Goal: Task Accomplishment & Management: Complete application form

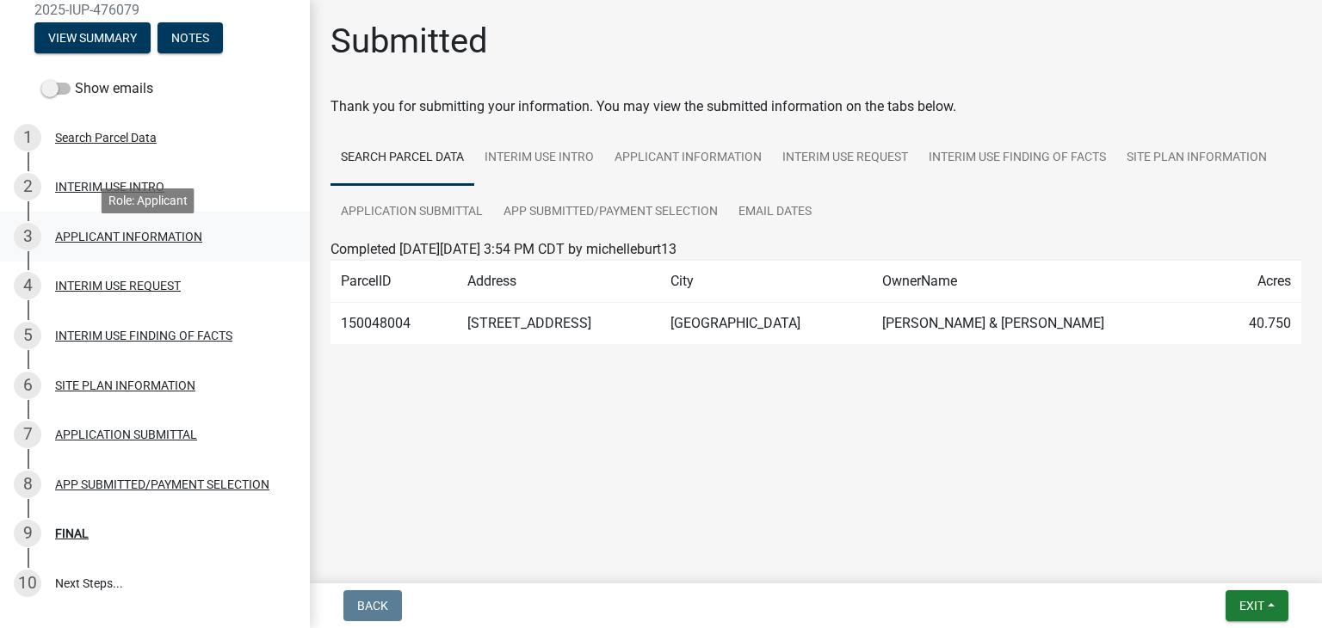
scroll to position [172, 0]
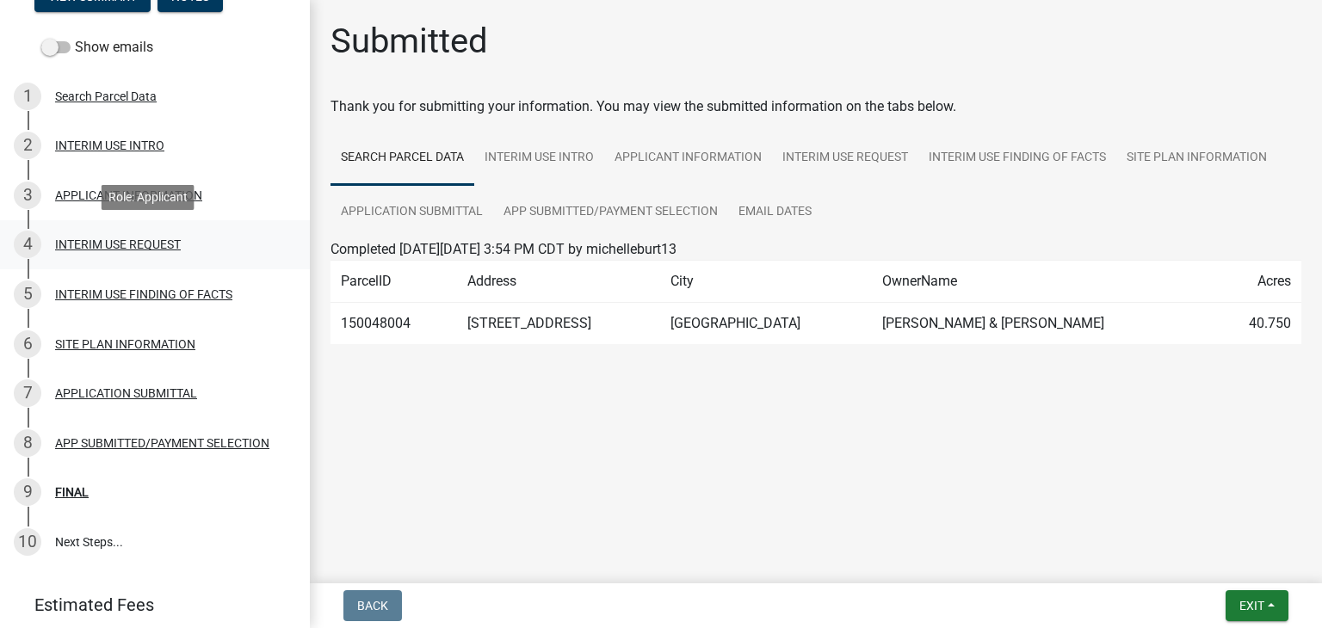
click at [159, 245] on div "INTERIM USE REQUEST" at bounding box center [118, 244] width 126 height 12
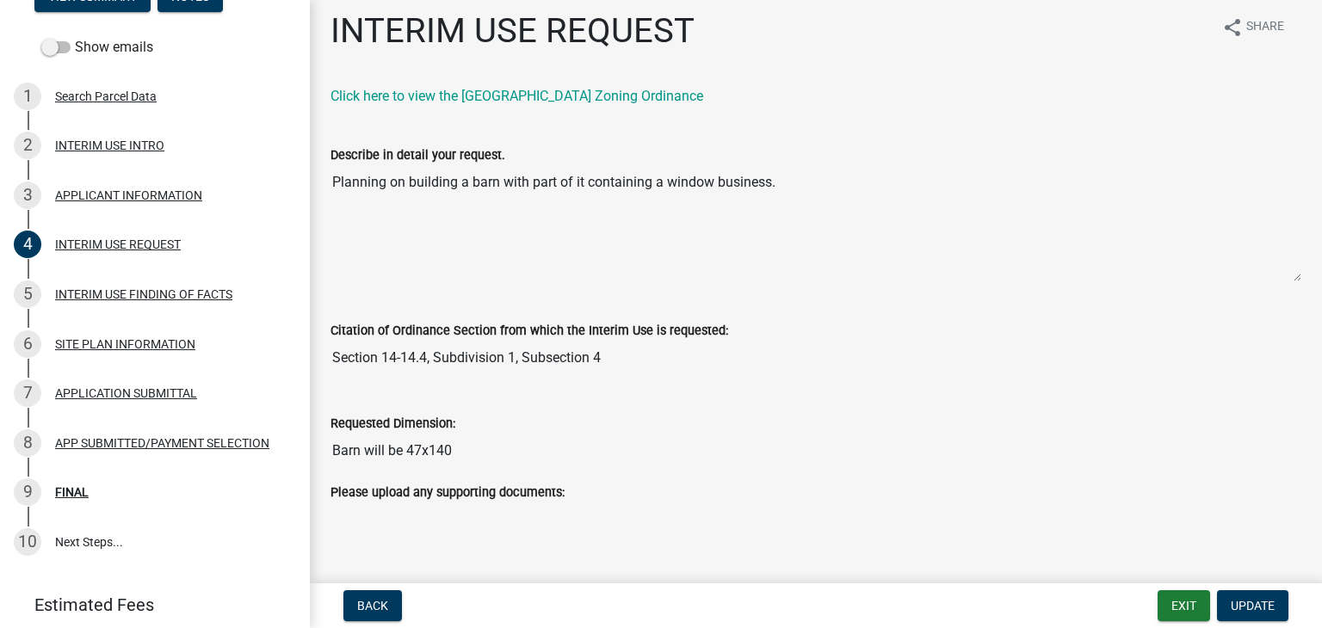
scroll to position [0, 0]
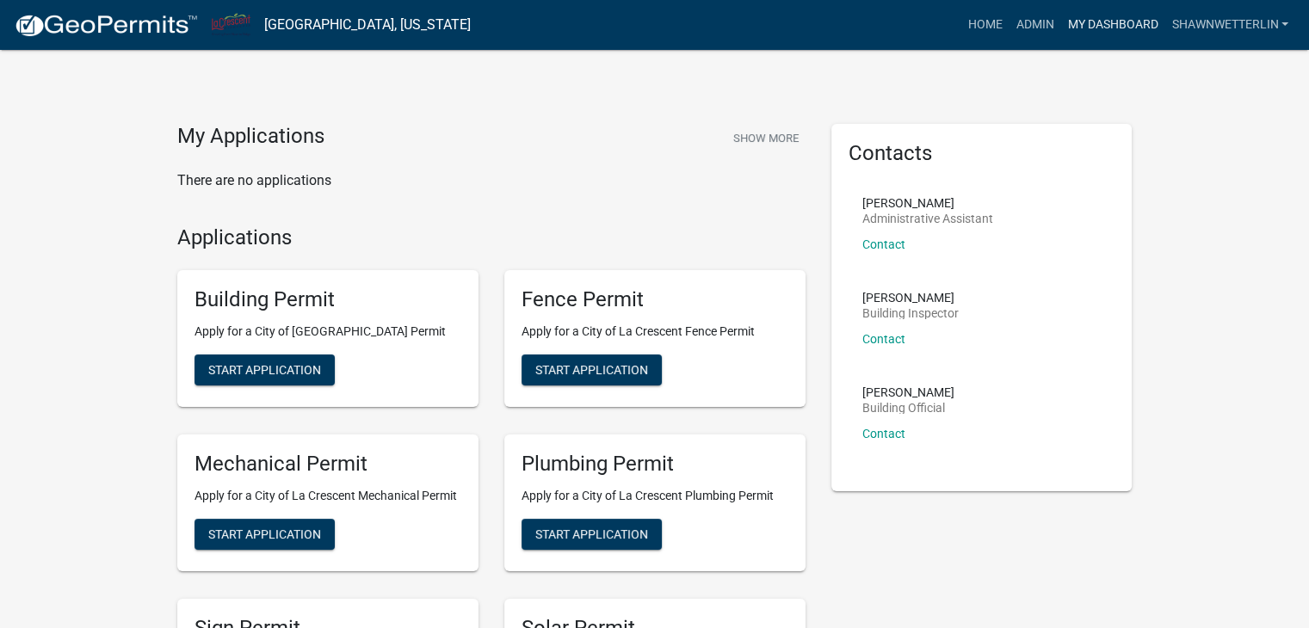
click at [1129, 22] on link "My Dashboard" at bounding box center [1112, 25] width 104 height 33
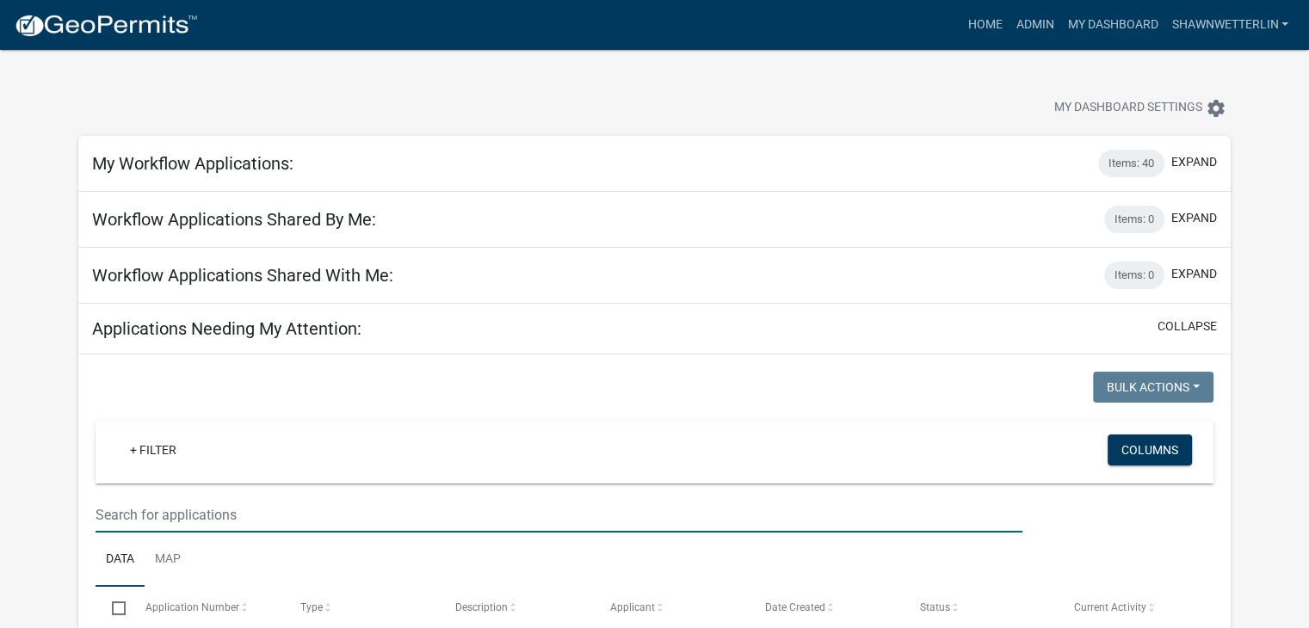
click at [135, 504] on input "text" at bounding box center [559, 514] width 927 height 35
type input "404"
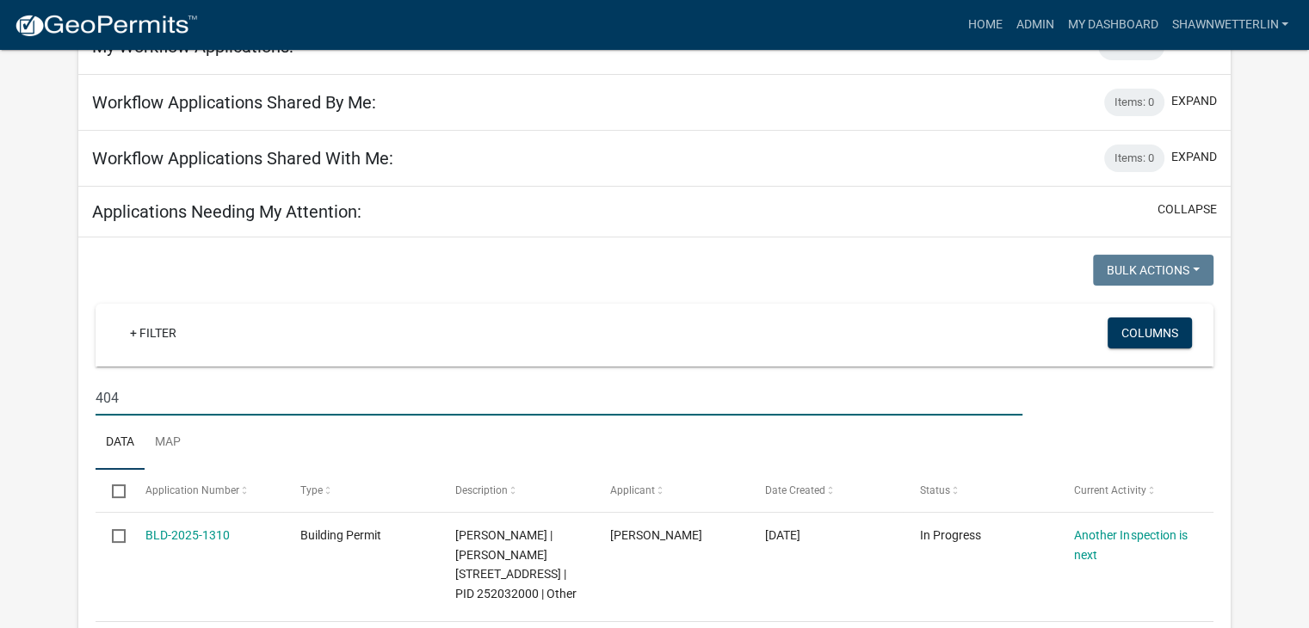
scroll to position [172, 0]
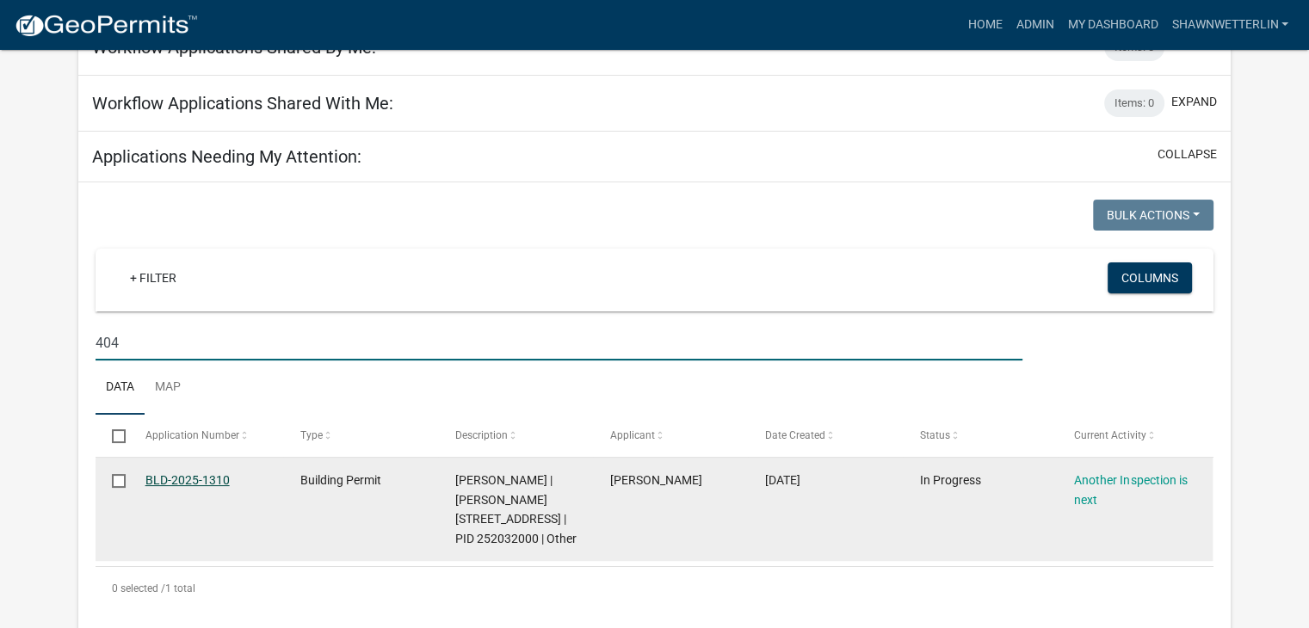
click at [173, 477] on link "BLD-2025-1310" at bounding box center [187, 480] width 84 height 14
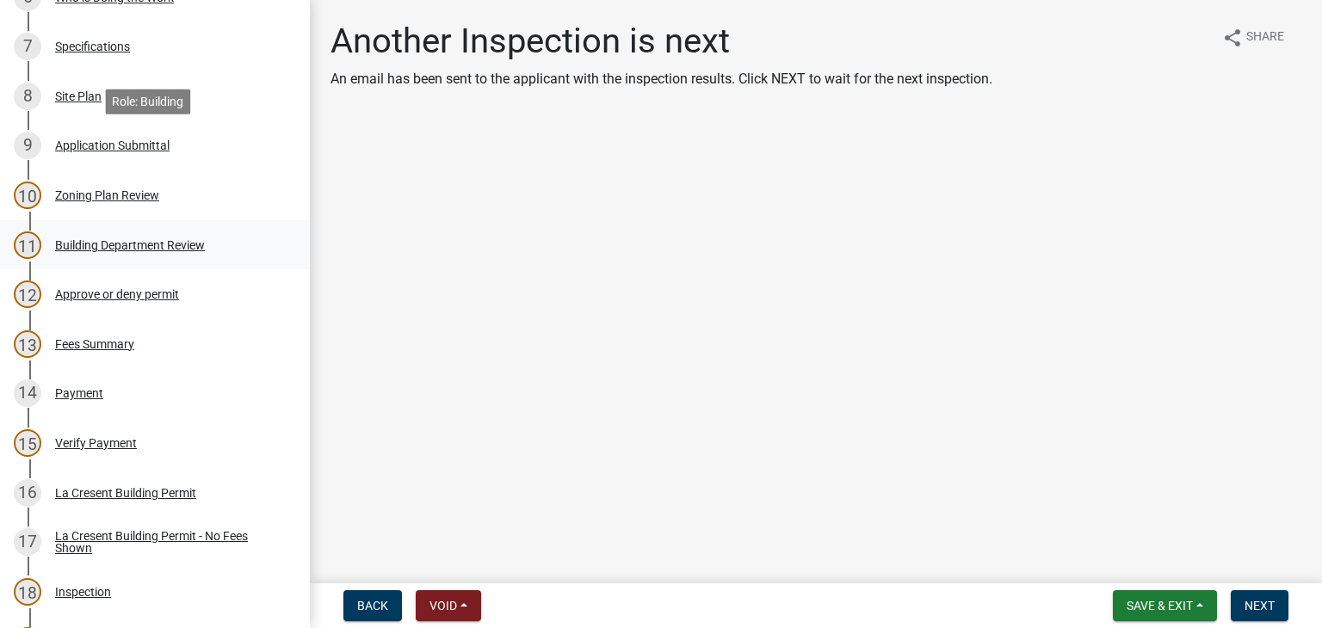
scroll to position [688, 0]
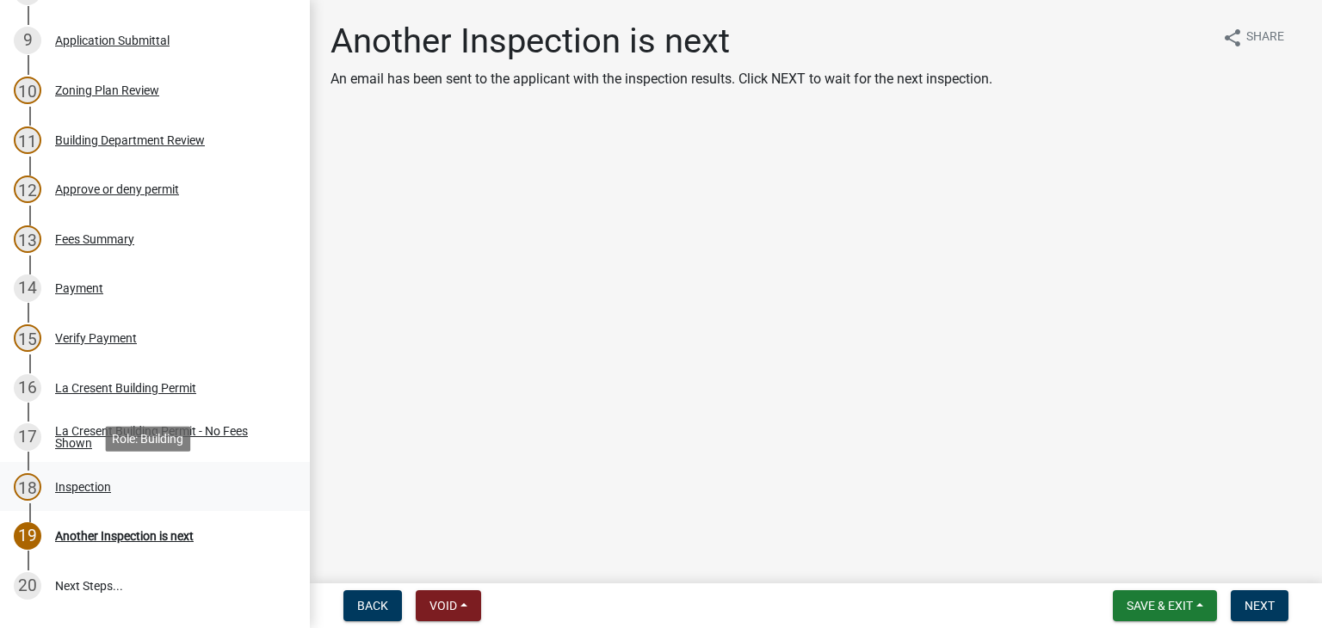
click at [95, 488] on div "Inspection" at bounding box center [83, 487] width 56 height 12
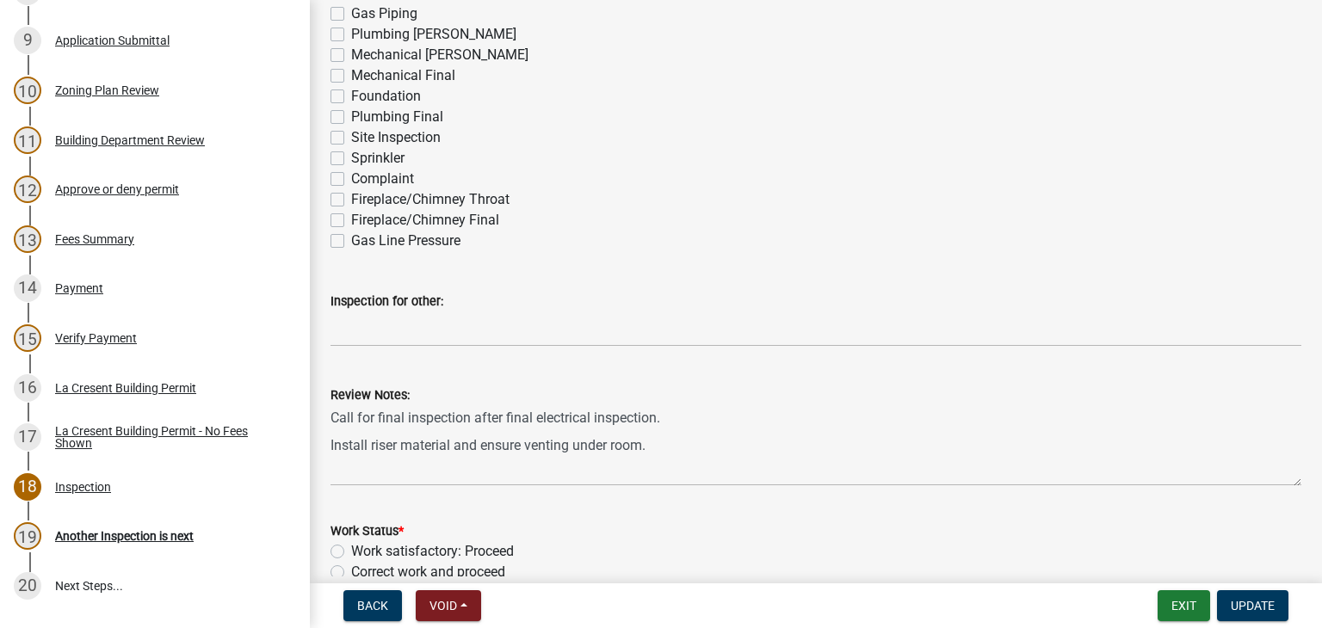
scroll to position [430, 0]
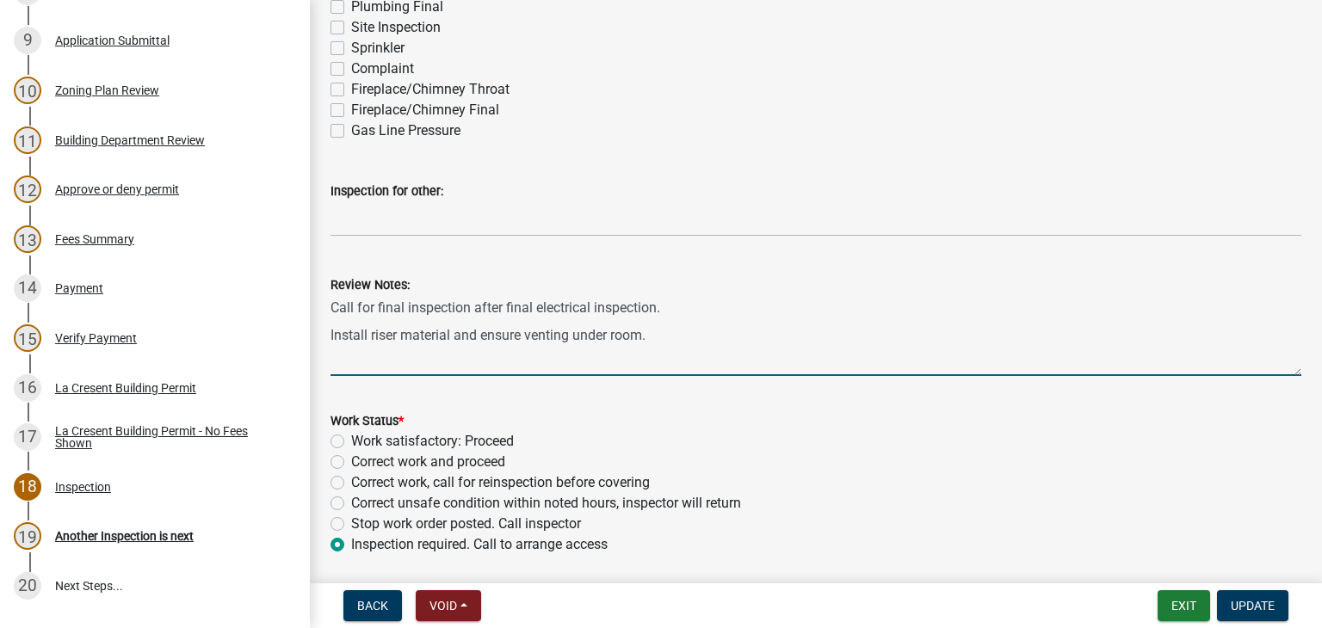
drag, startPoint x: 654, startPoint y: 338, endPoint x: 319, endPoint y: 337, distance: 334.8
click at [319, 337] on div "Review Notes: Call for final inspection after final electrical inspection. Inst…" at bounding box center [816, 313] width 997 height 126
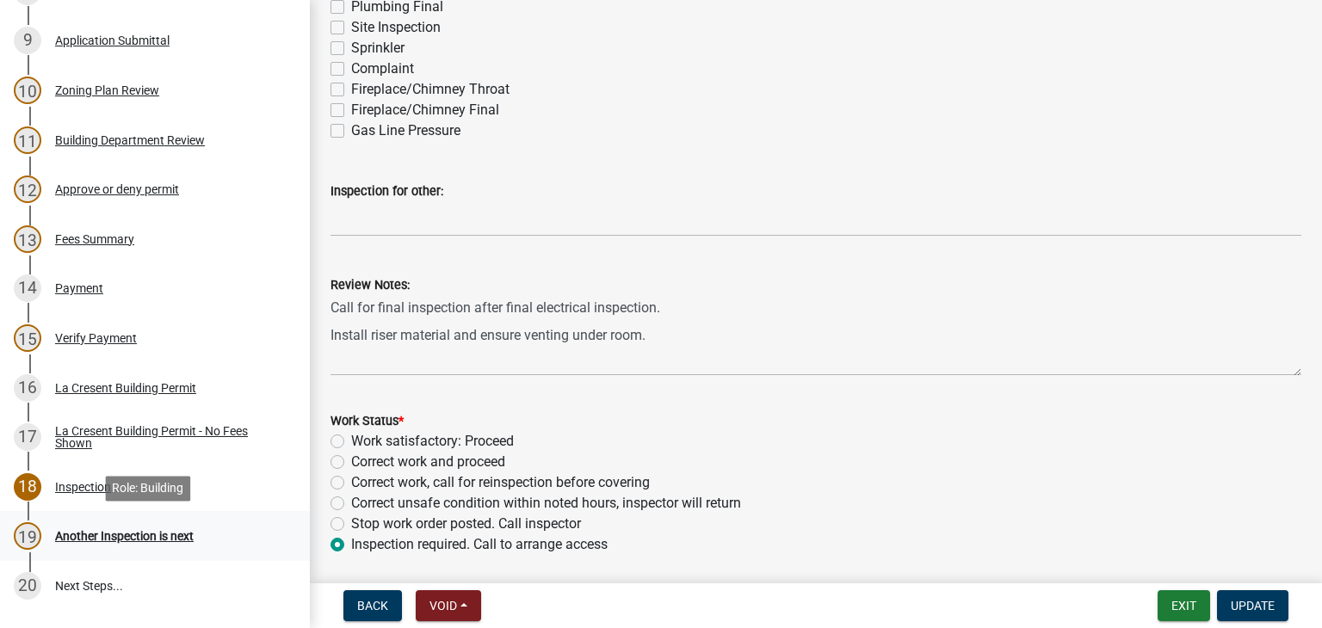
click at [145, 541] on div "Another Inspection is next" at bounding box center [124, 536] width 139 height 12
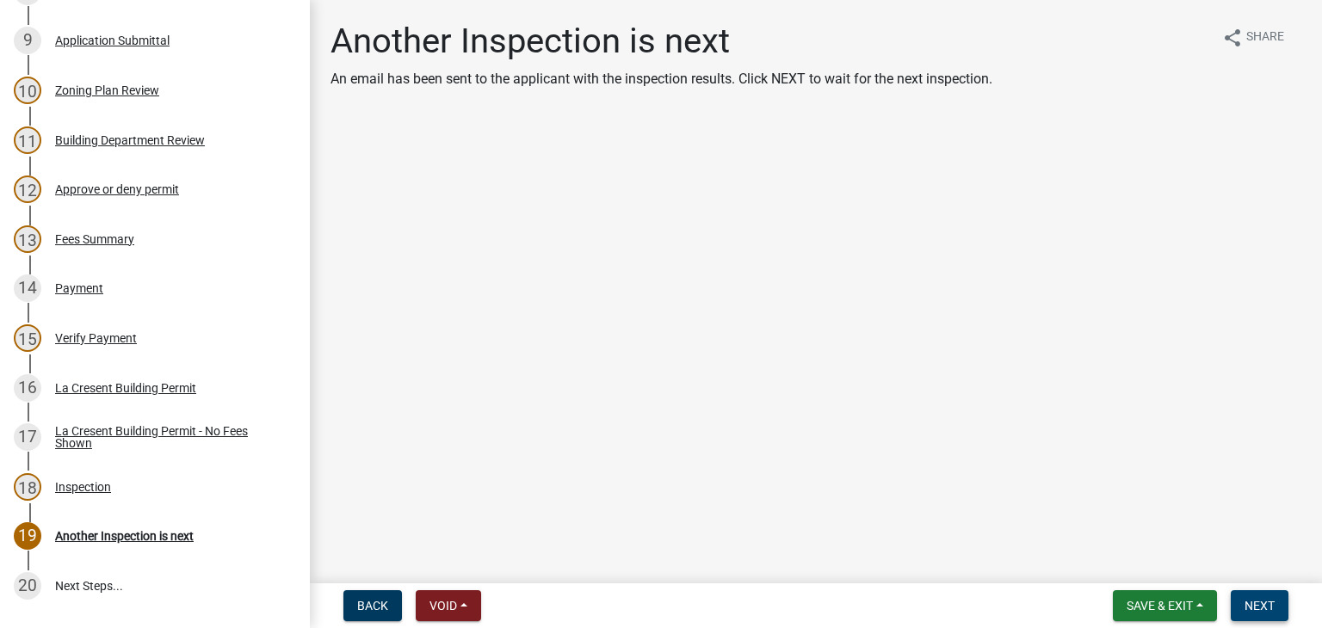
click at [1253, 599] on span "Next" at bounding box center [1259, 606] width 30 height 14
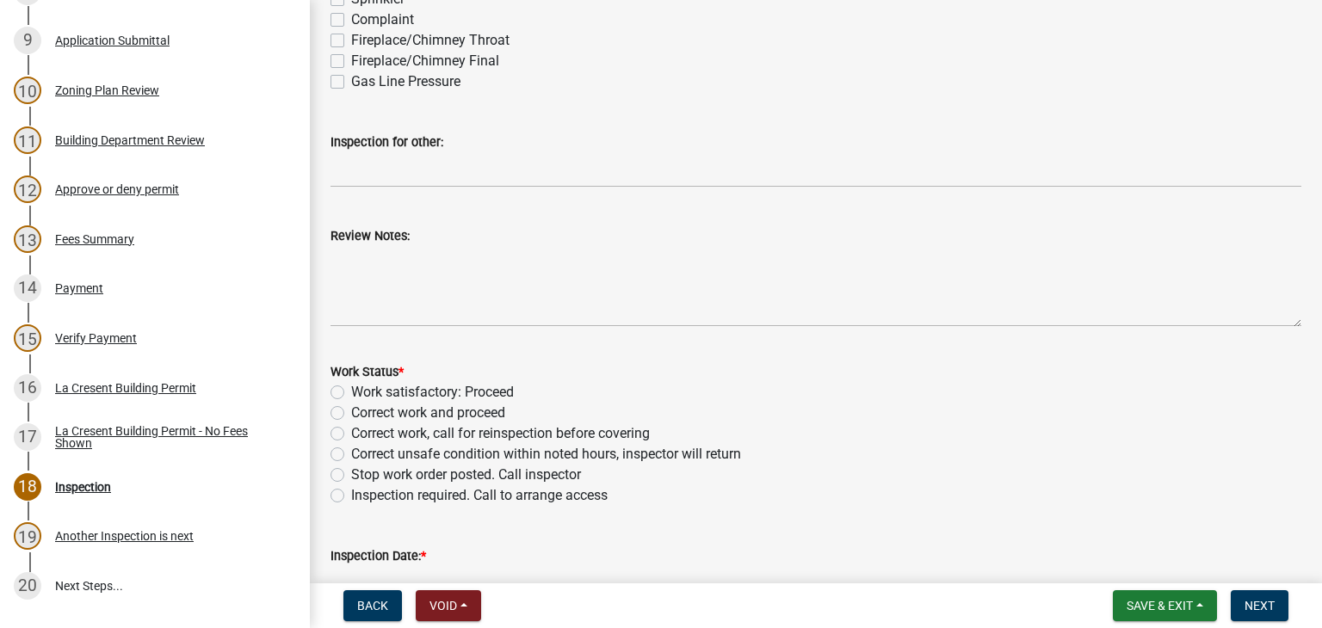
scroll to position [427, 0]
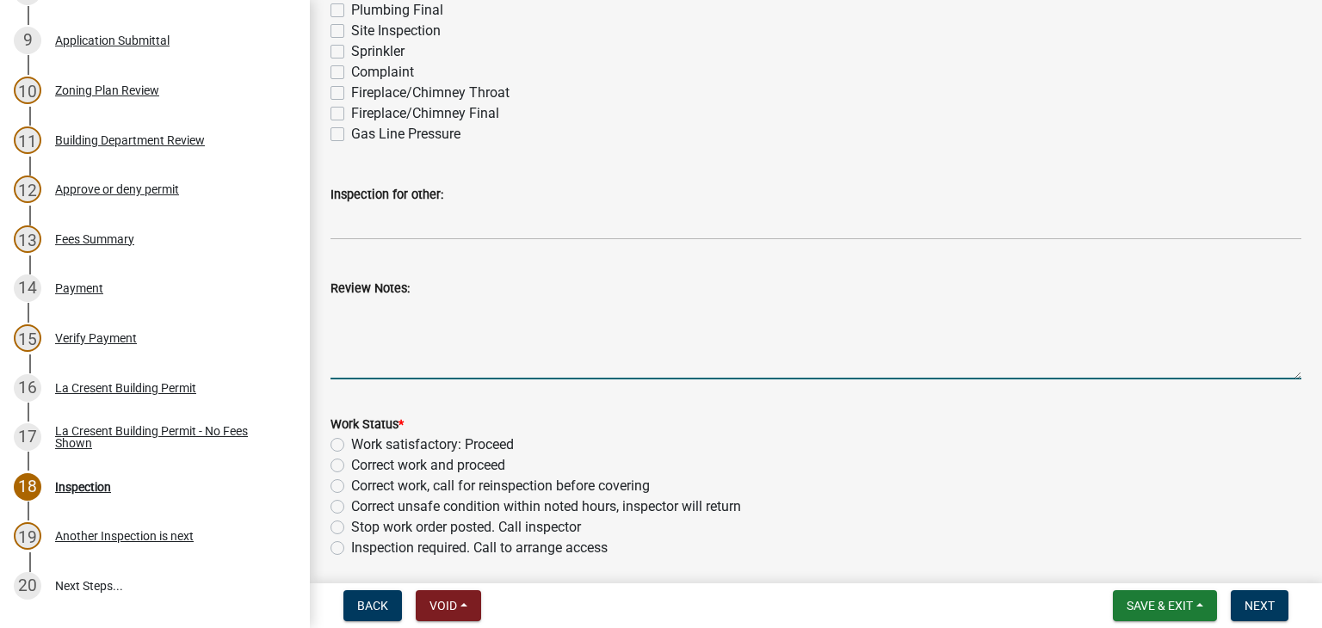
click at [382, 326] on textarea "Review Notes:" at bounding box center [815, 339] width 971 height 81
paste textarea "Install riser material and ensure venting under room."
click at [330, 316] on textarea "Install riser material and ensure venting under room." at bounding box center [815, 339] width 971 height 81
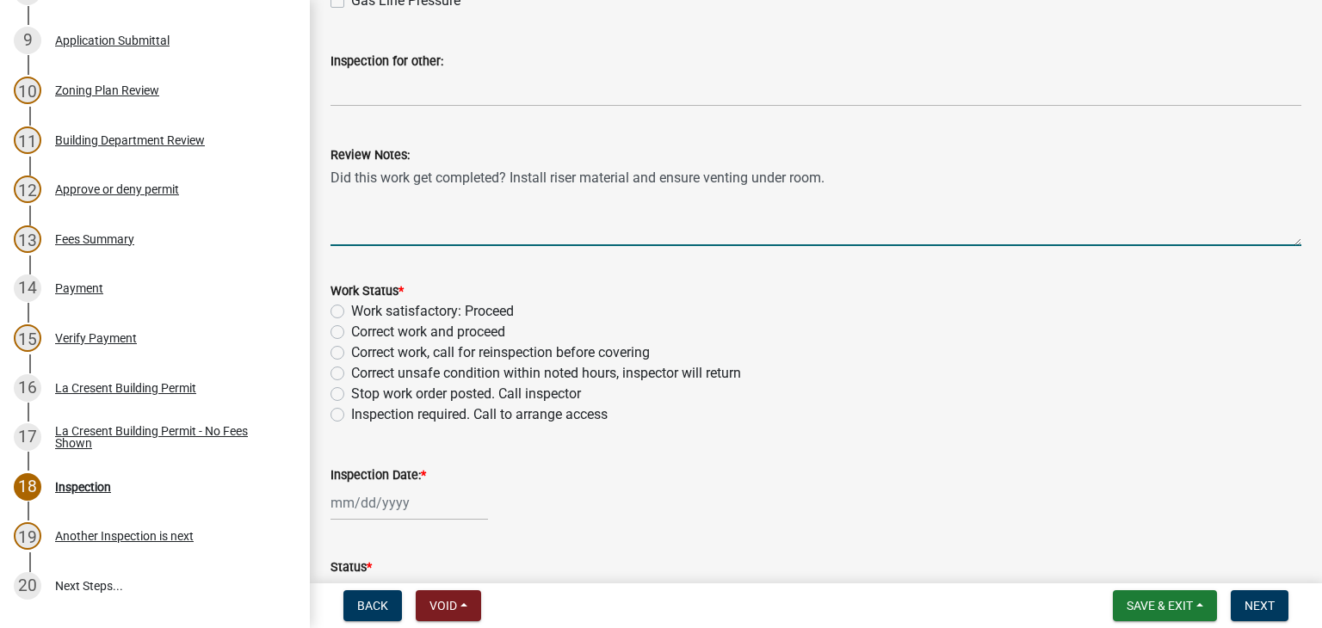
scroll to position [599, 0]
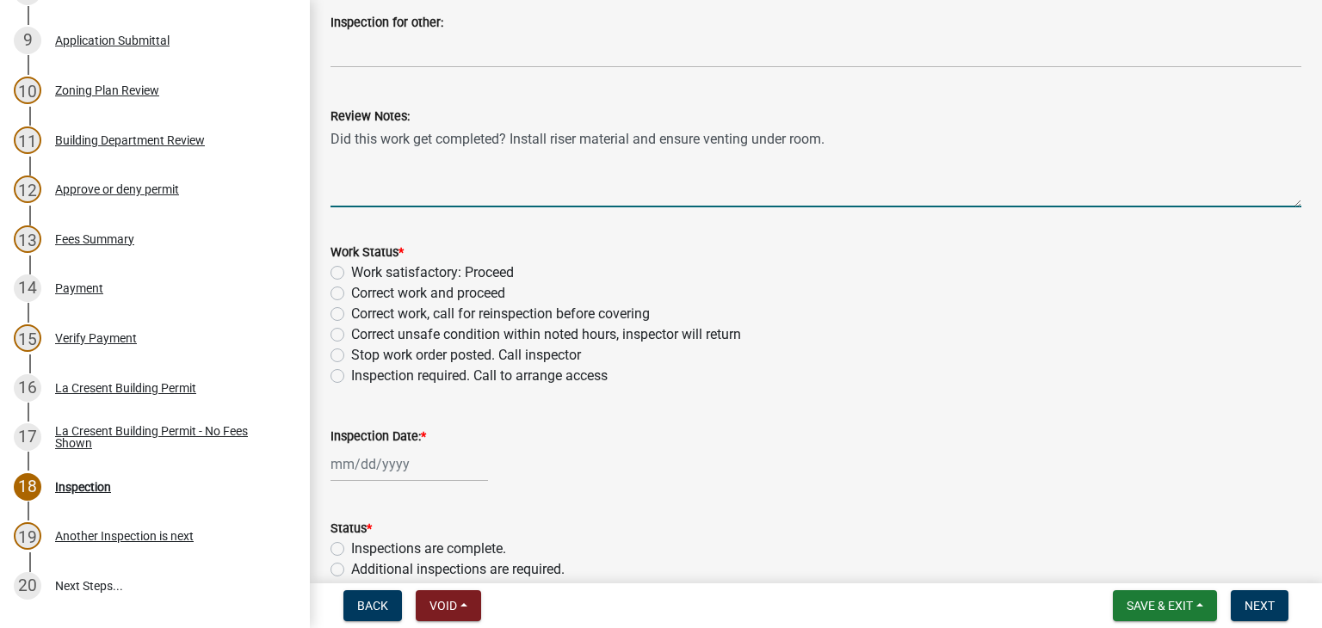
type textarea "Did this work get completed? Install riser material and ensure venting under ro…"
click at [351, 376] on label "Inspection required. Call to arrange access" at bounding box center [479, 376] width 256 height 21
click at [351, 376] on input "Inspection required. Call to arrange access" at bounding box center [356, 371] width 11 height 11
radio input "true"
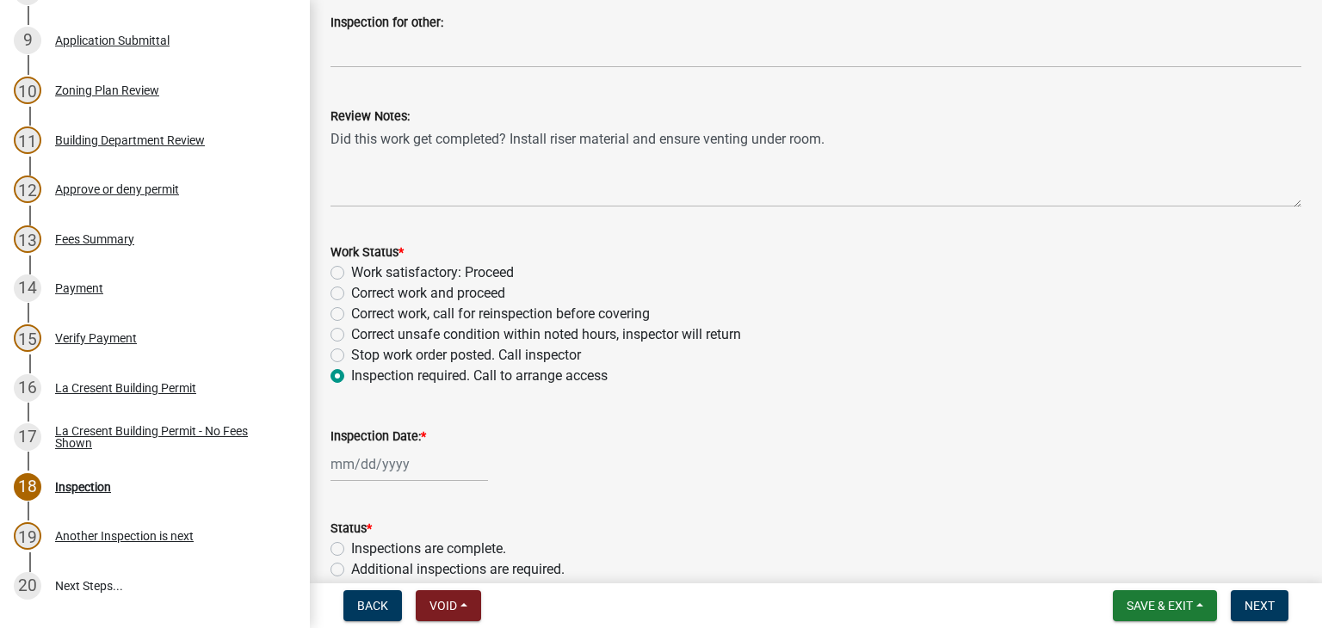
click at [369, 473] on div at bounding box center [408, 464] width 157 height 35
select select "10"
select select "2025"
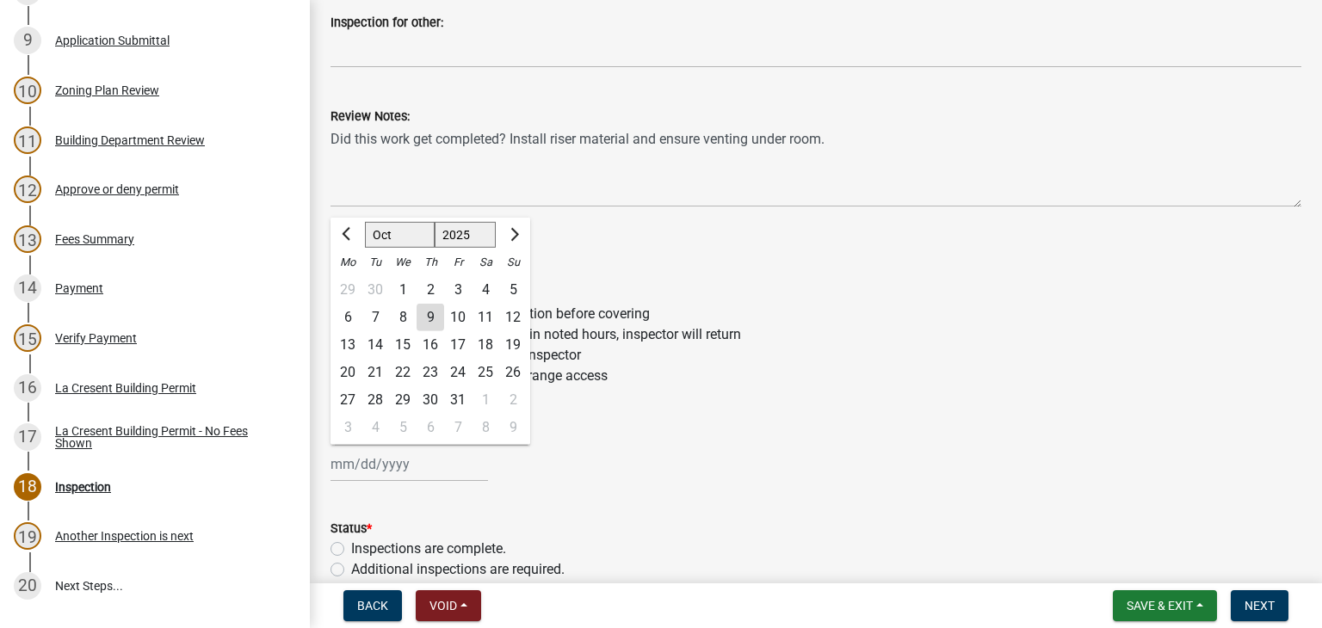
click at [428, 315] on div "9" at bounding box center [431, 318] width 28 height 28
type input "[DATE]"
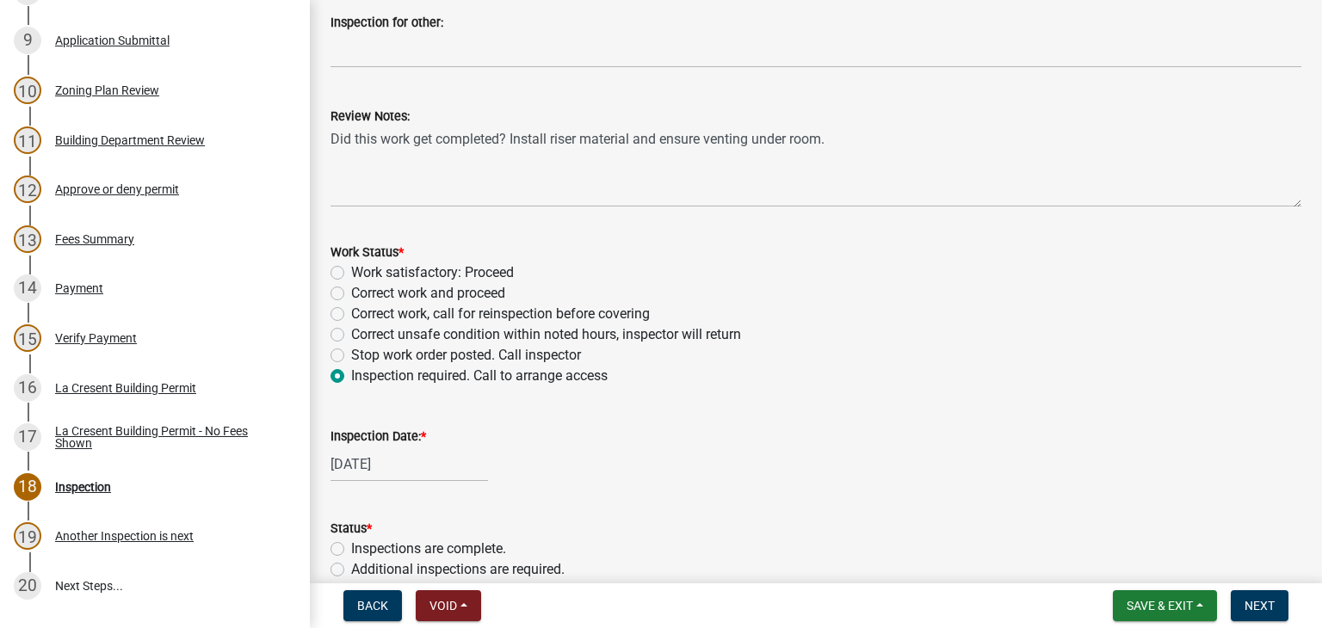
scroll to position [685, 0]
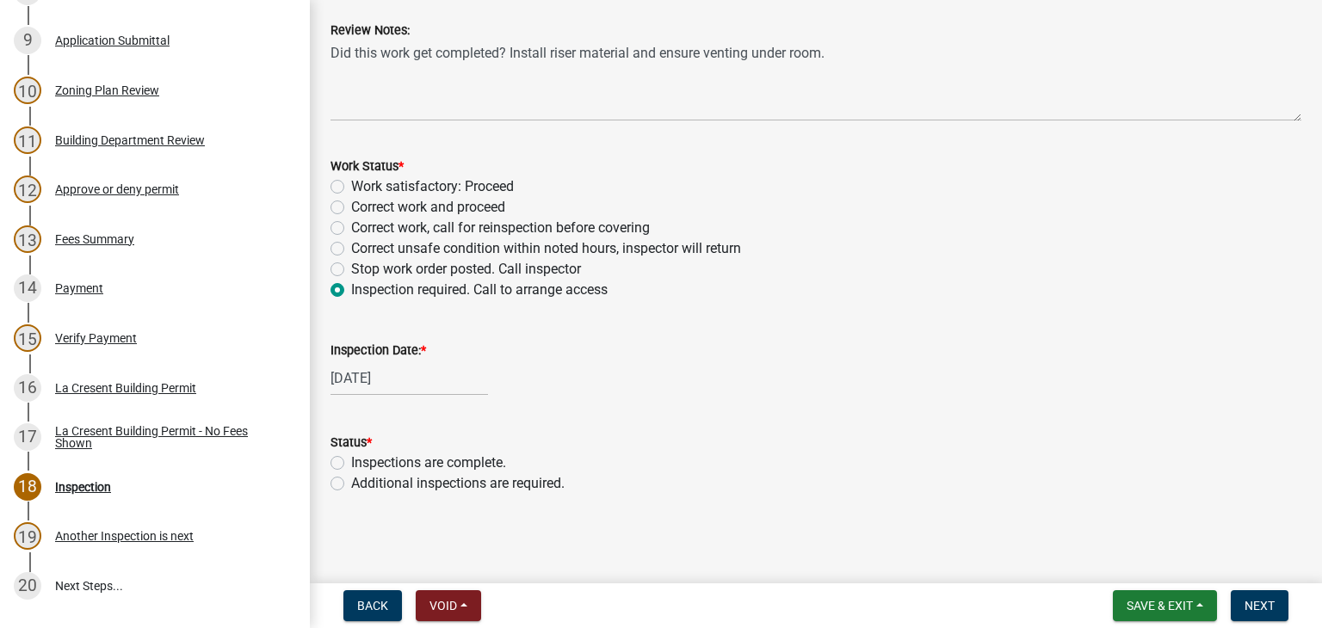
click at [351, 483] on label "Additional inspections are required." at bounding box center [457, 483] width 213 height 21
click at [351, 483] on input "Additional inspections are required." at bounding box center [356, 478] width 11 height 11
radio input "true"
click at [1250, 599] on span "Next" at bounding box center [1259, 606] width 30 height 14
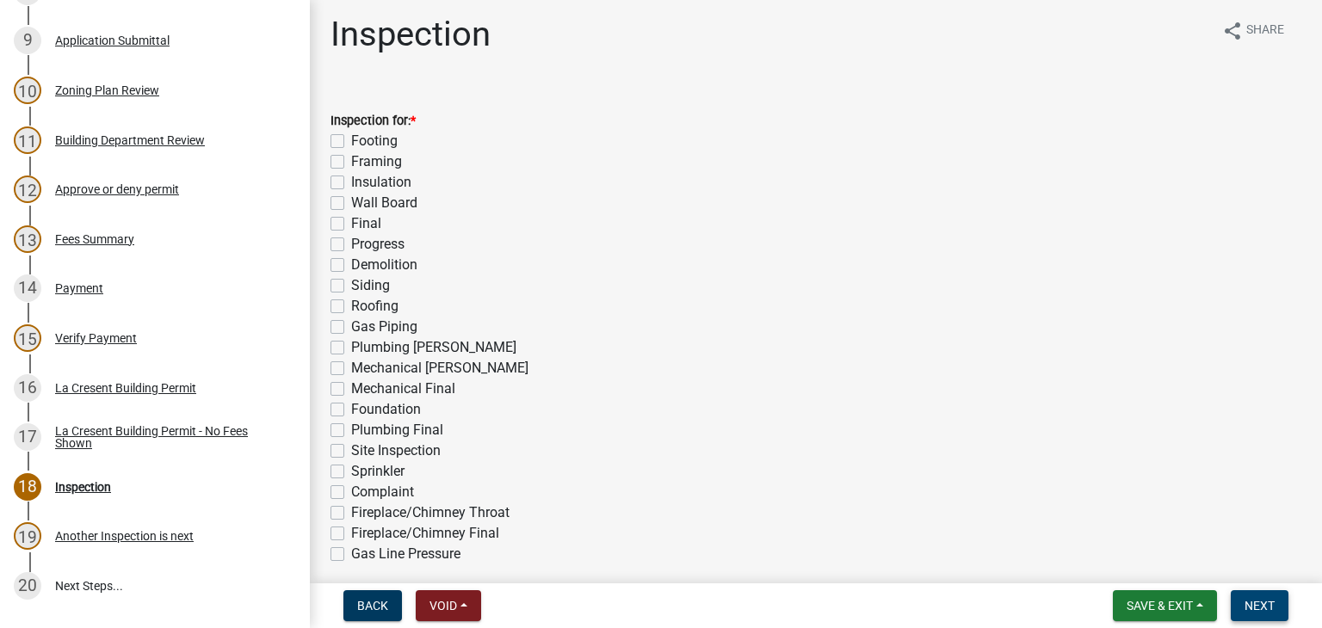
scroll to position [0, 0]
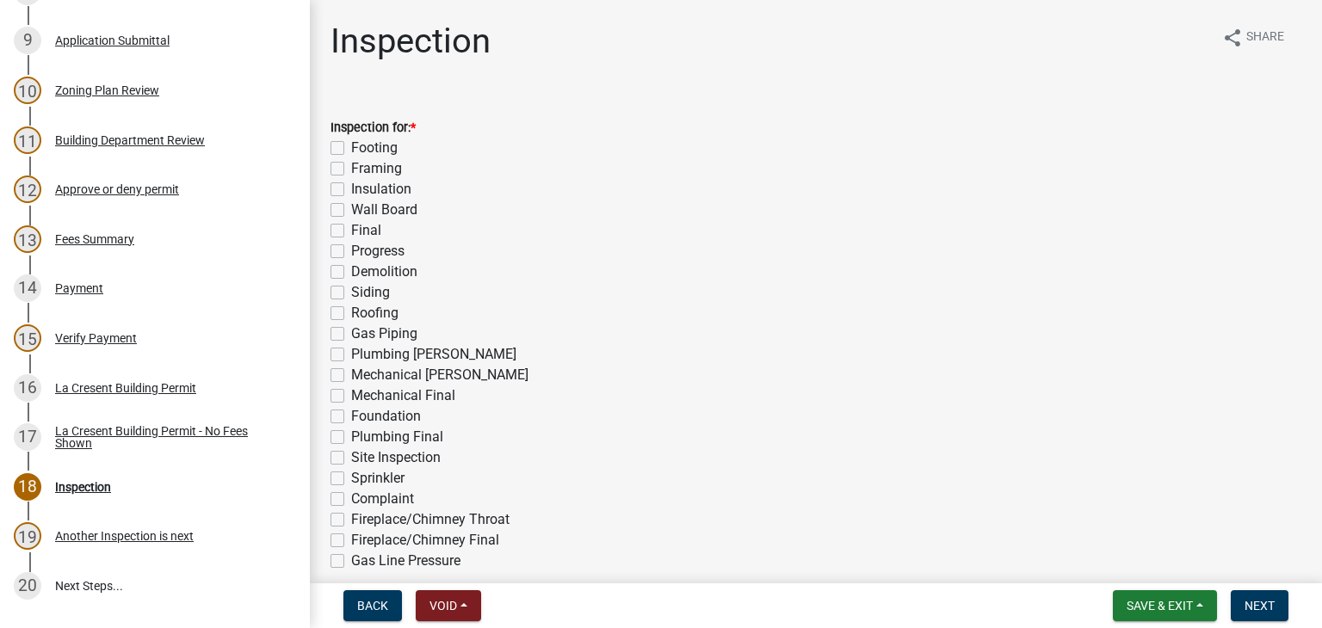
click at [351, 253] on label "Progress" at bounding box center [377, 251] width 53 height 21
click at [351, 252] on input "Progress" at bounding box center [356, 246] width 11 height 11
checkbox input "true"
checkbox input "false"
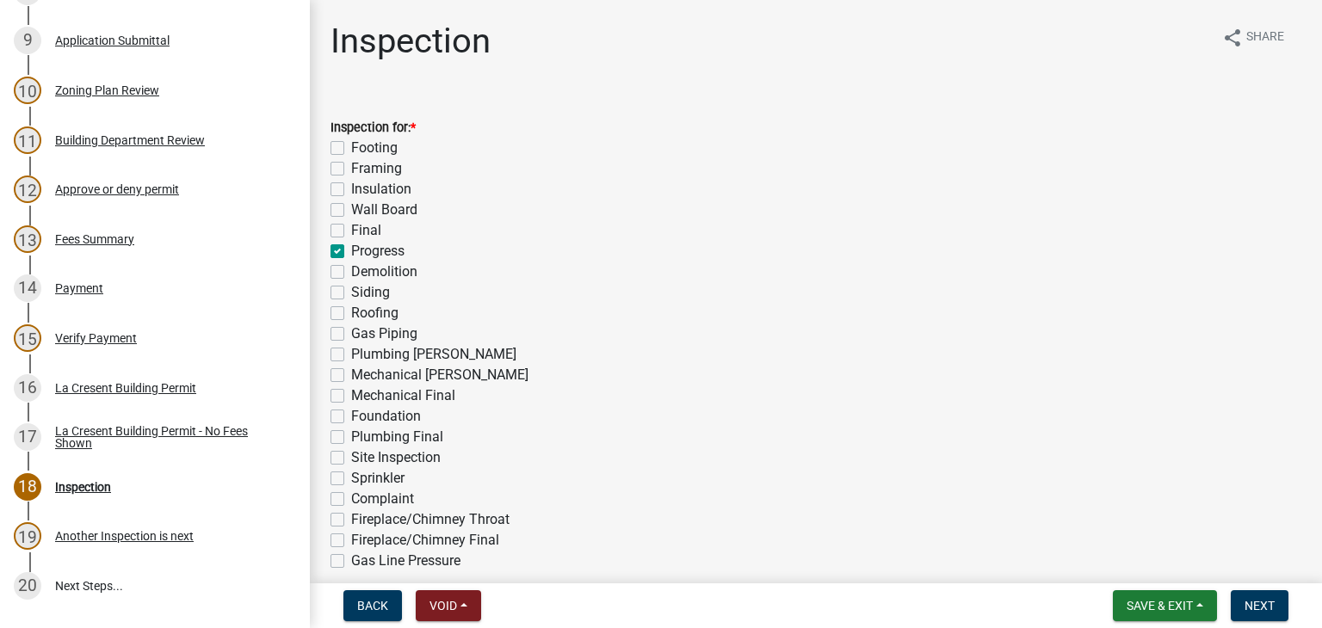
checkbox input "false"
checkbox input "true"
checkbox input "false"
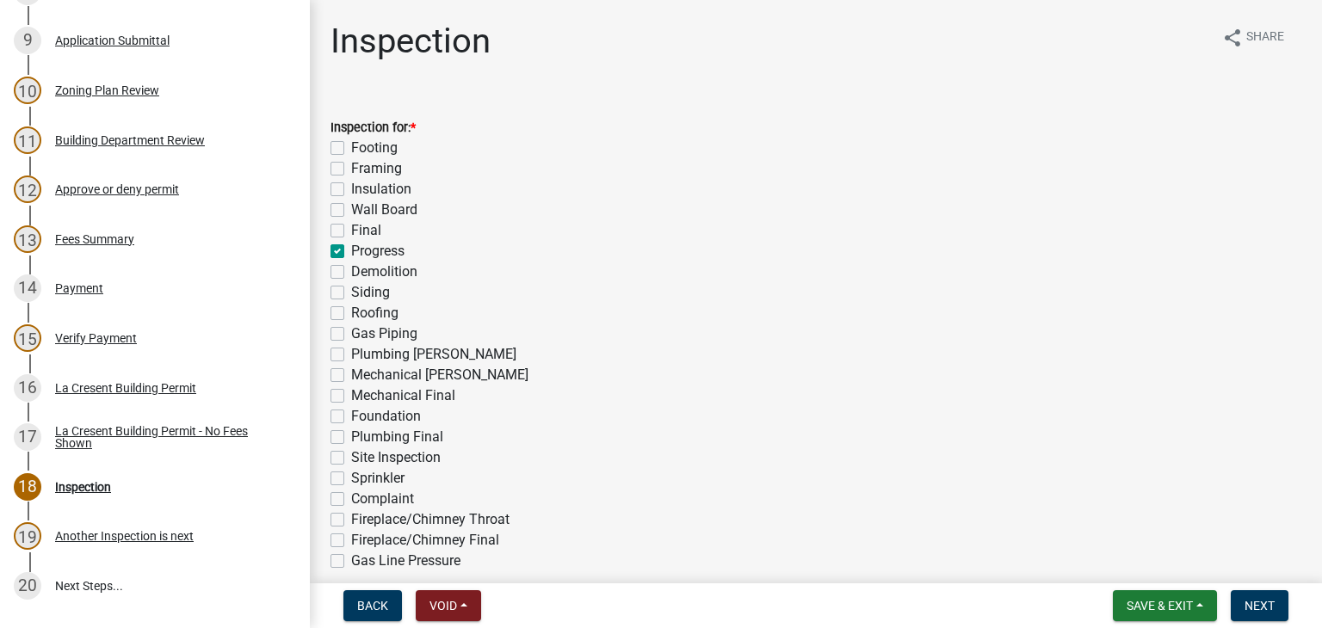
checkbox input "false"
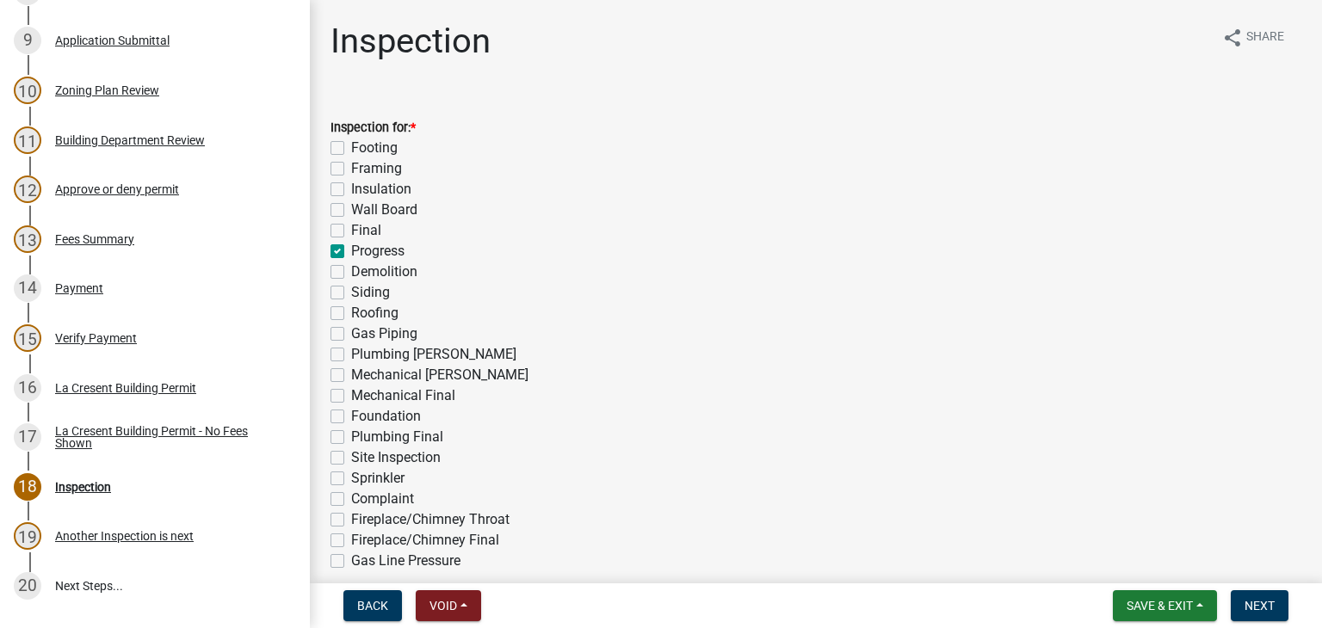
checkbox input "false"
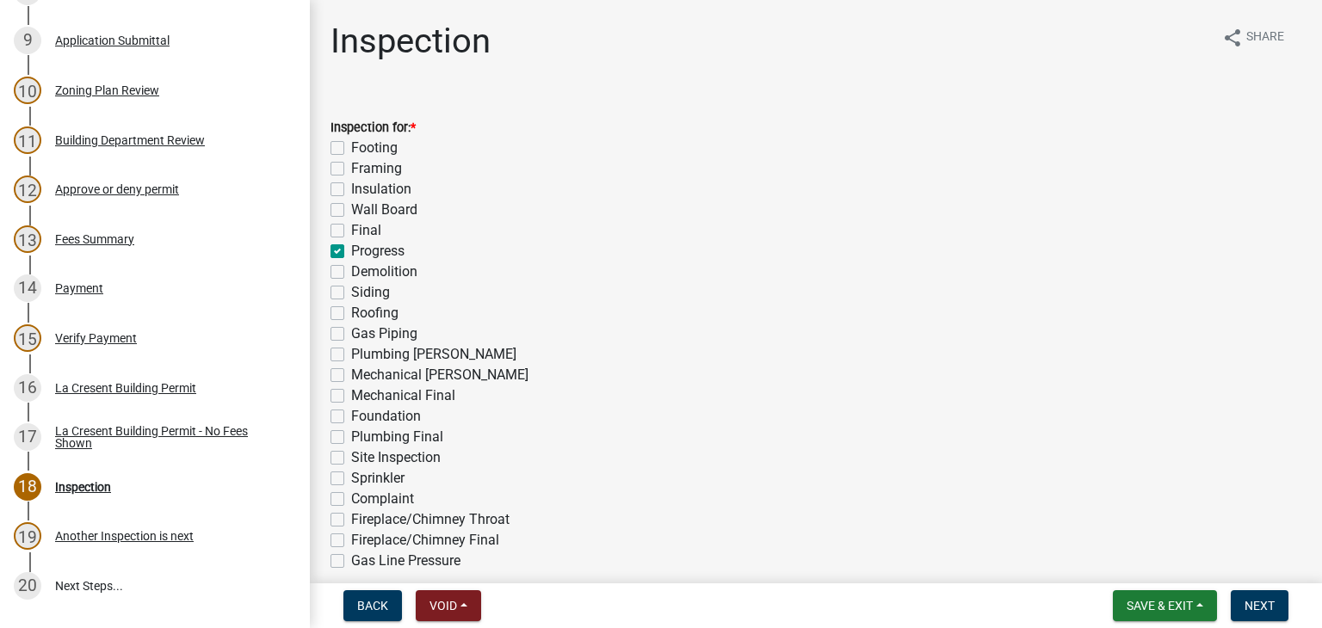
checkbox input "false"
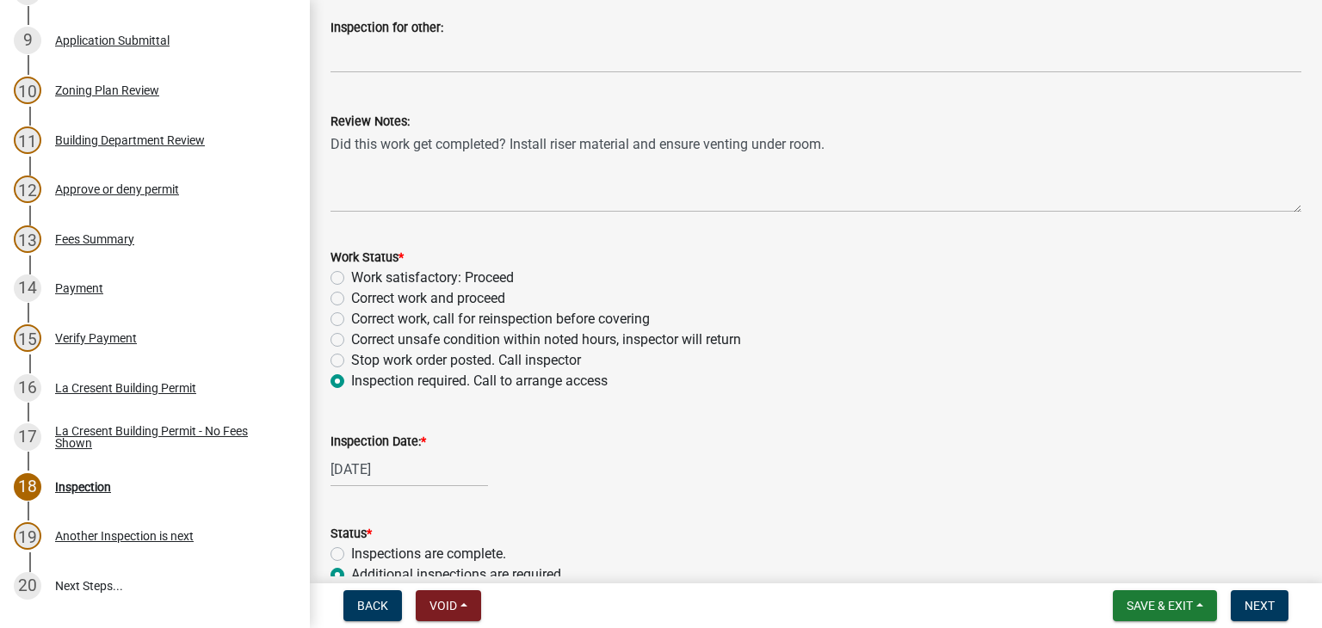
scroll to position [685, 0]
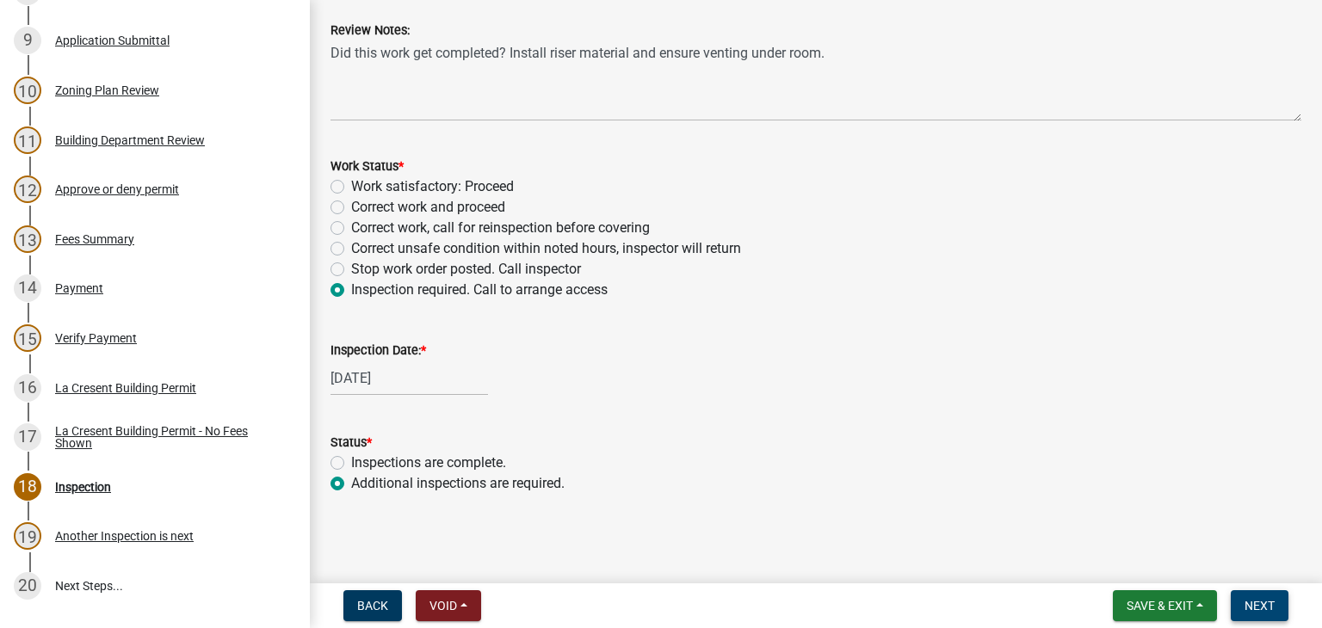
click at [1260, 600] on span "Next" at bounding box center [1259, 606] width 30 height 14
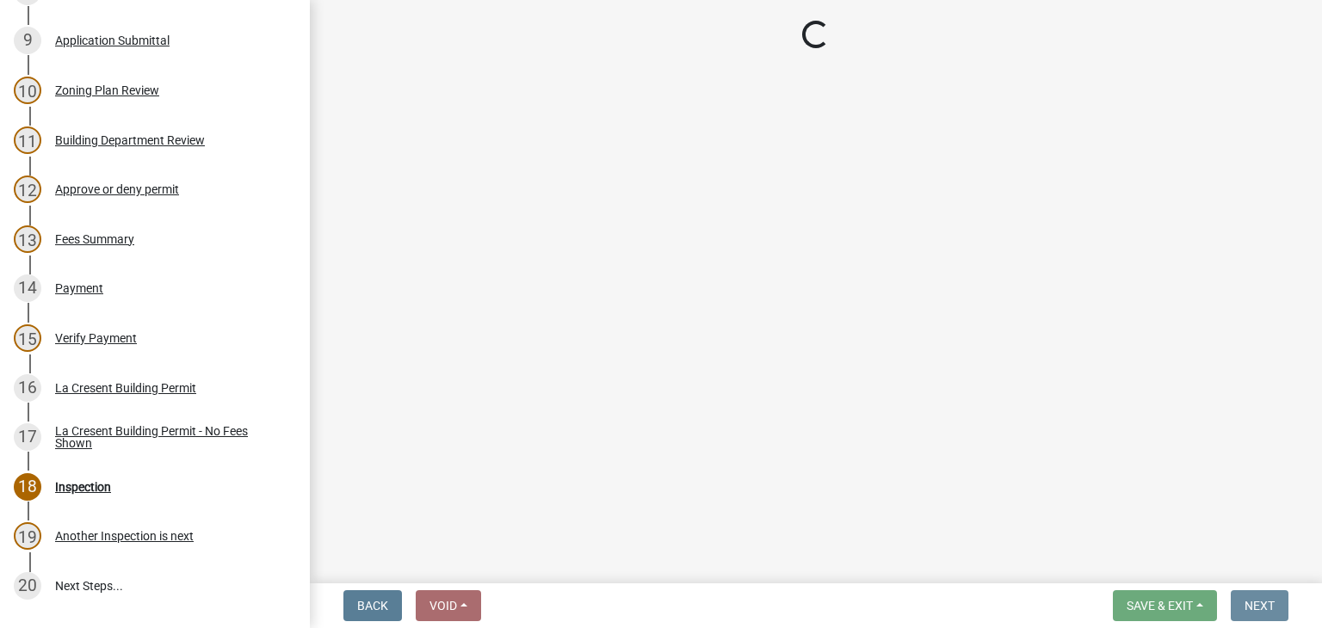
scroll to position [0, 0]
